Goal: Task Accomplishment & Management: Manage account settings

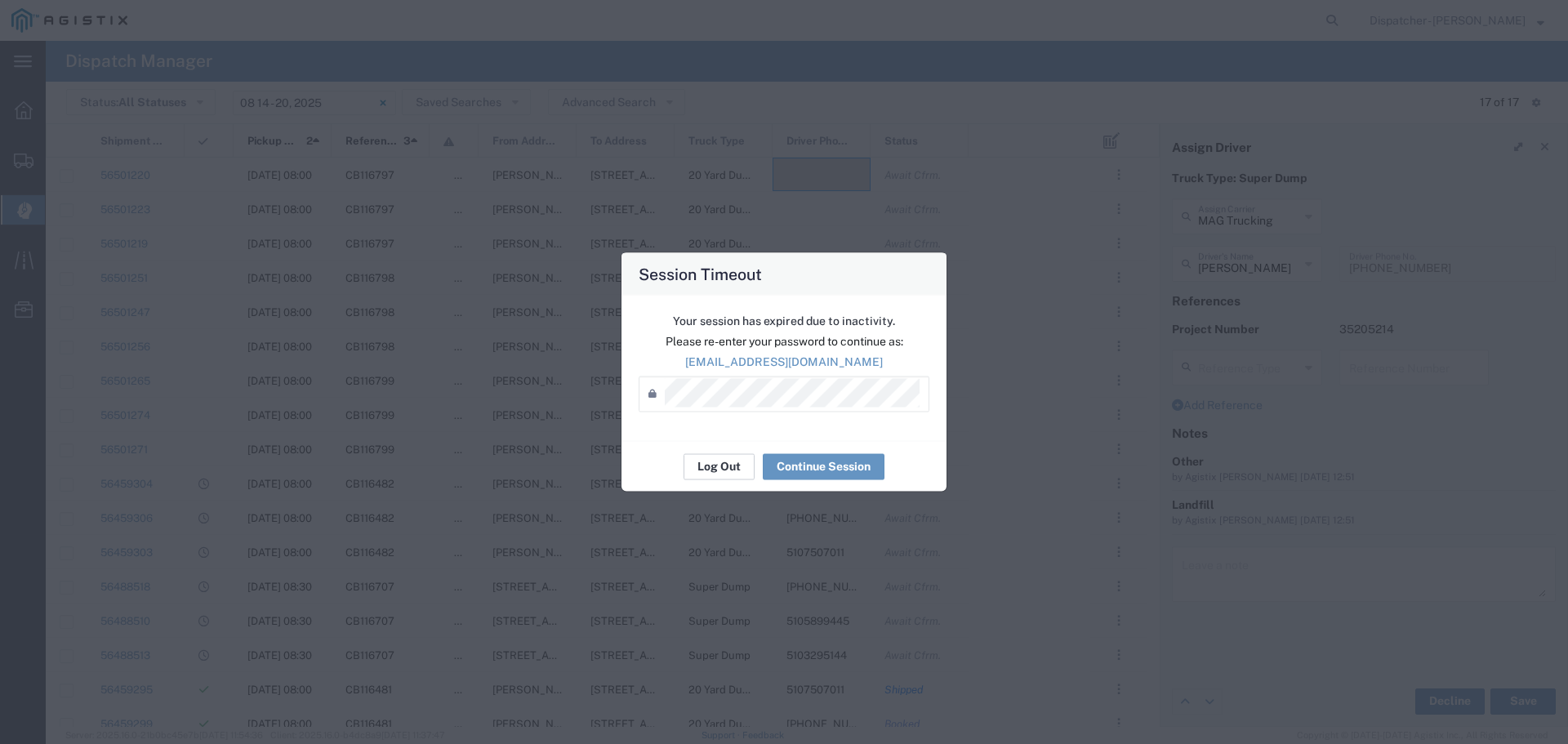
click at [733, 471] on button "Log Out" at bounding box center [719, 466] width 71 height 26
